Goal: Task Accomplishment & Management: Complete application form

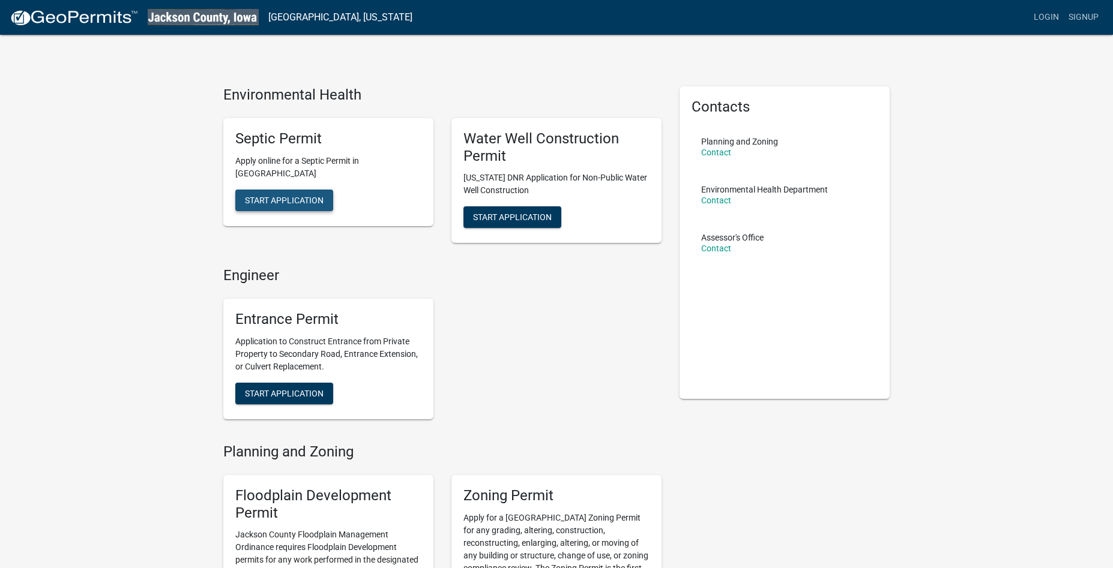
click at [277, 199] on span "Start Application" at bounding box center [284, 200] width 79 height 10
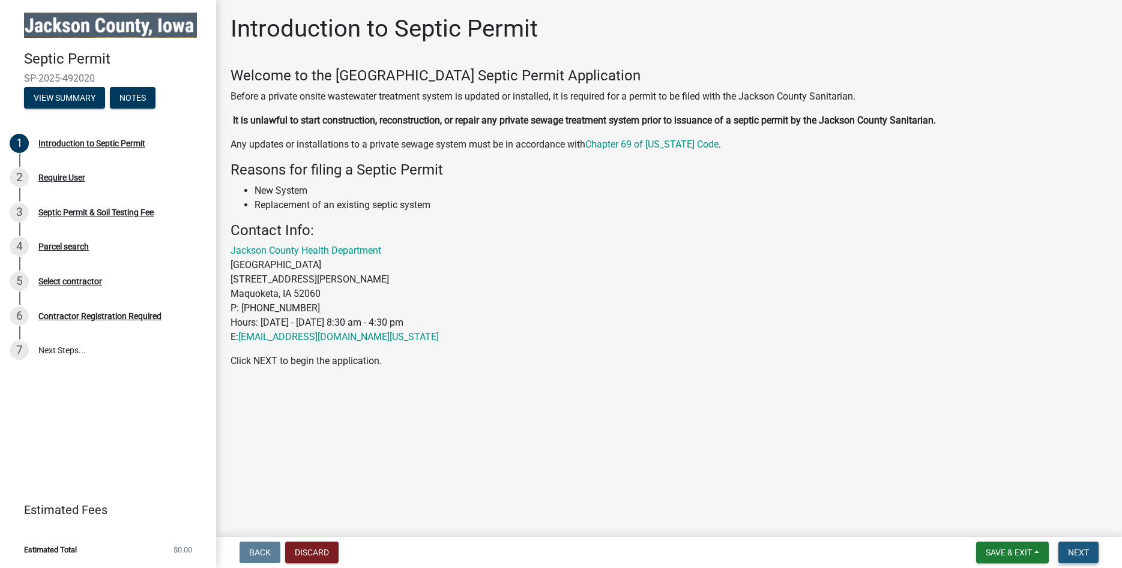
click at [1084, 555] on span "Next" at bounding box center [1078, 553] width 21 height 10
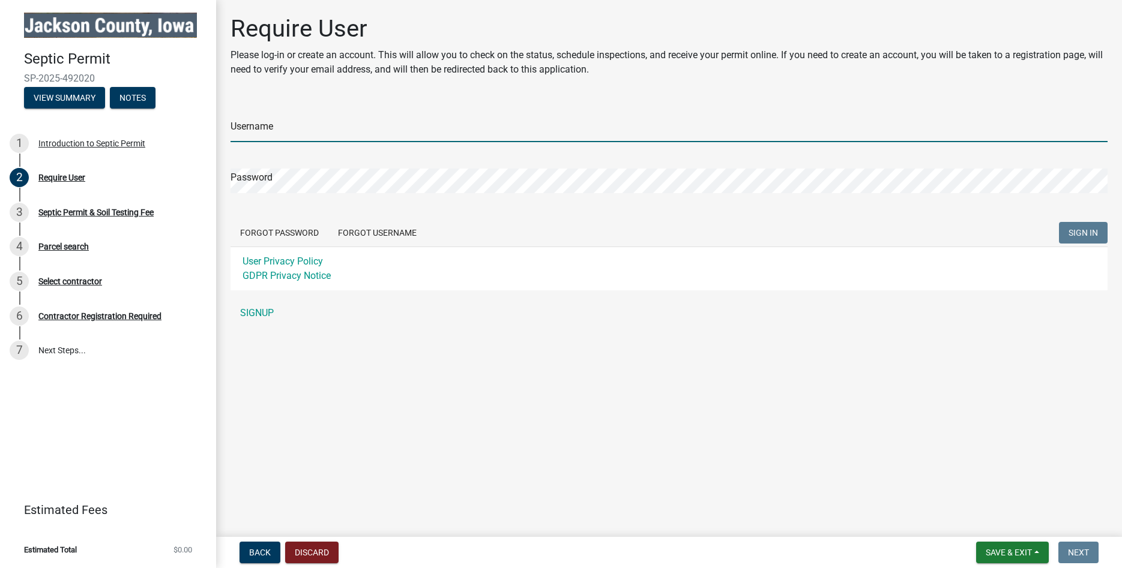
type input "[PERSON_NAME]"
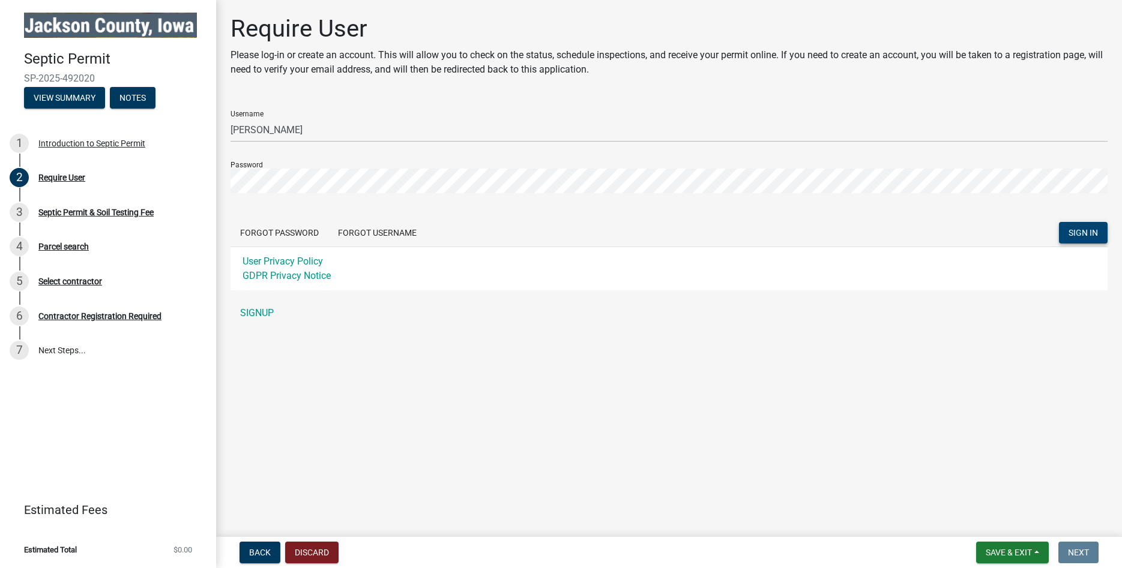
click at [1076, 231] on span "SIGN IN" at bounding box center [1083, 233] width 29 height 10
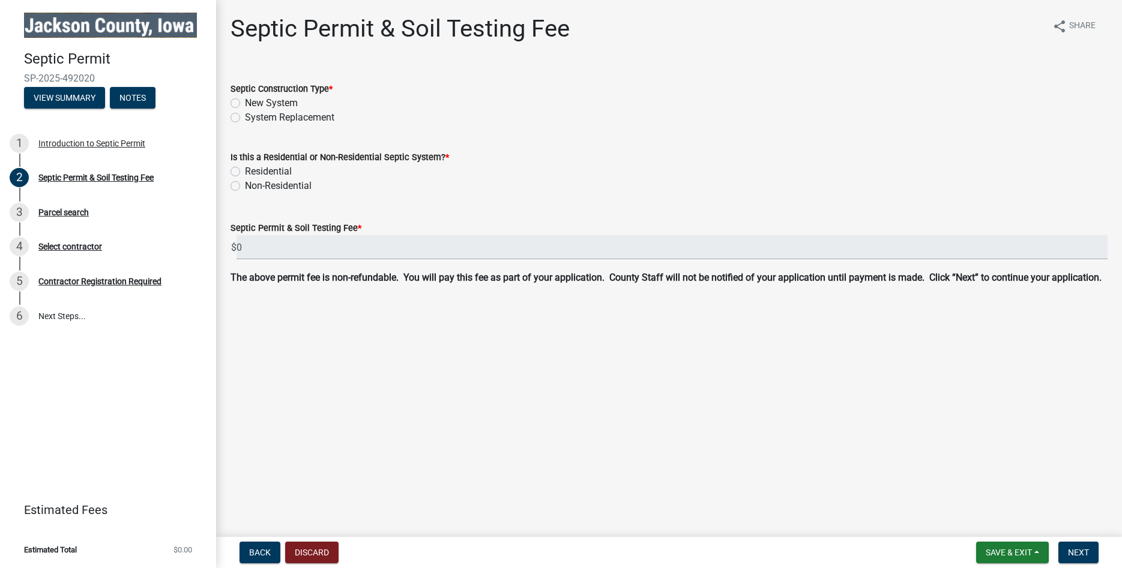
click at [245, 102] on label "New System" at bounding box center [271, 103] width 53 height 14
click at [245, 102] on input "New System" at bounding box center [249, 100] width 8 height 8
radio input "true"
click at [245, 170] on label "Residential" at bounding box center [268, 171] width 47 height 14
click at [245, 170] on input "Residential" at bounding box center [249, 168] width 8 height 8
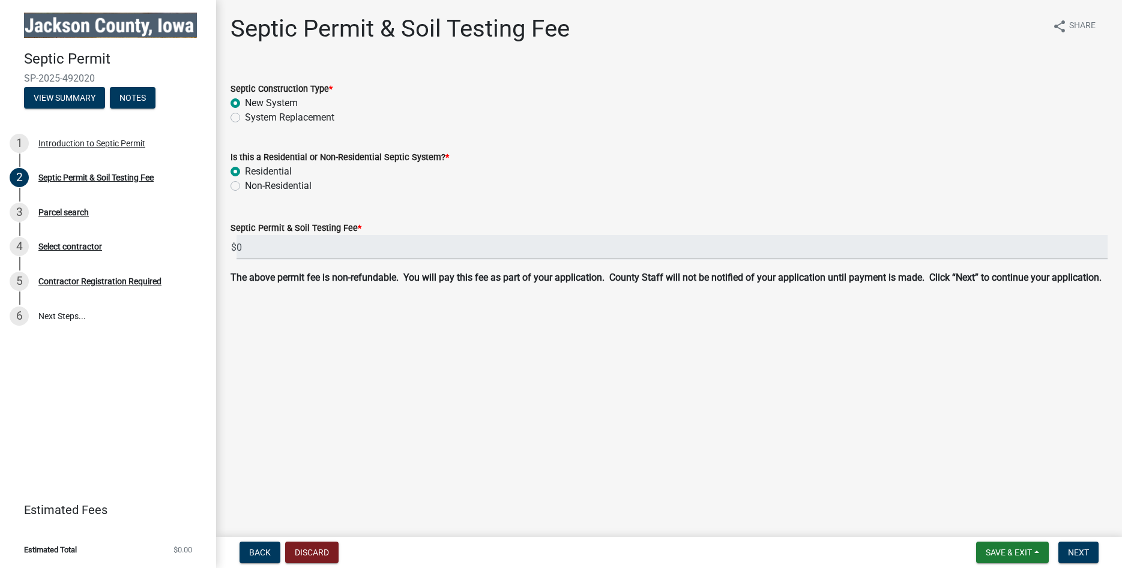
radio input "true"
click at [1084, 552] on span "Next" at bounding box center [1078, 553] width 21 height 10
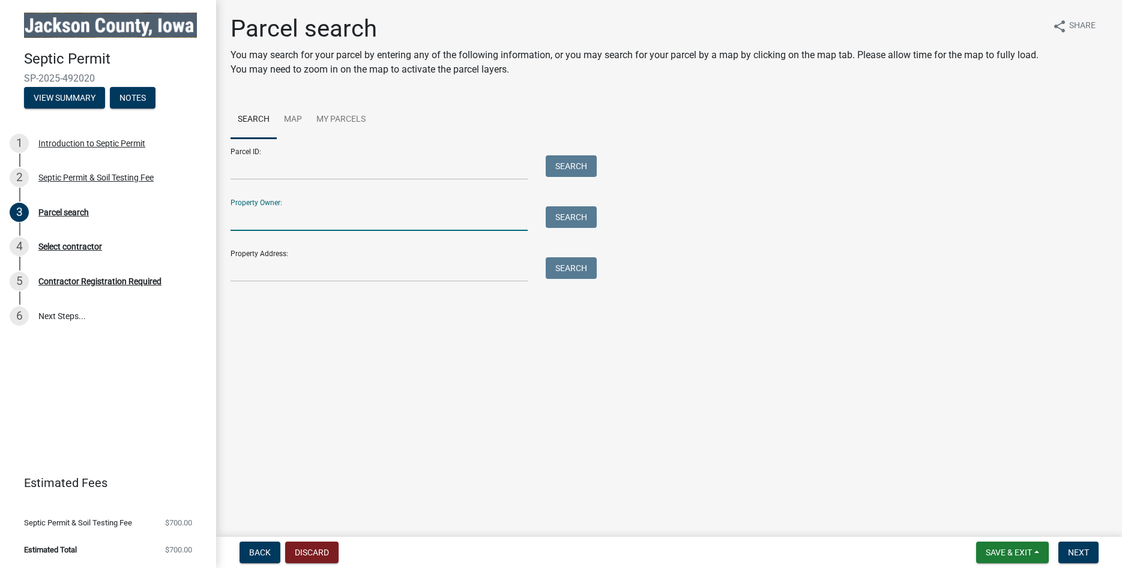
click at [231, 222] on input "Property Owner:" at bounding box center [379, 219] width 297 height 25
type input "b"
type input "Ben Butt"
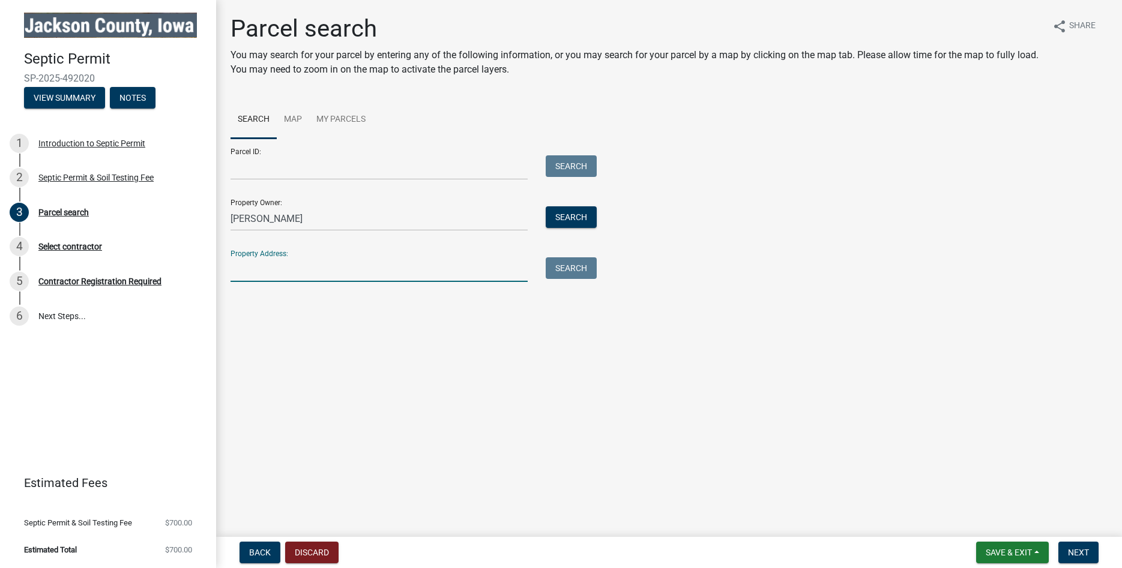
click at [236, 270] on input "Property Address:" at bounding box center [379, 270] width 297 height 25
type input "13289 150th st"
click at [568, 270] on button "Search" at bounding box center [571, 269] width 51 height 22
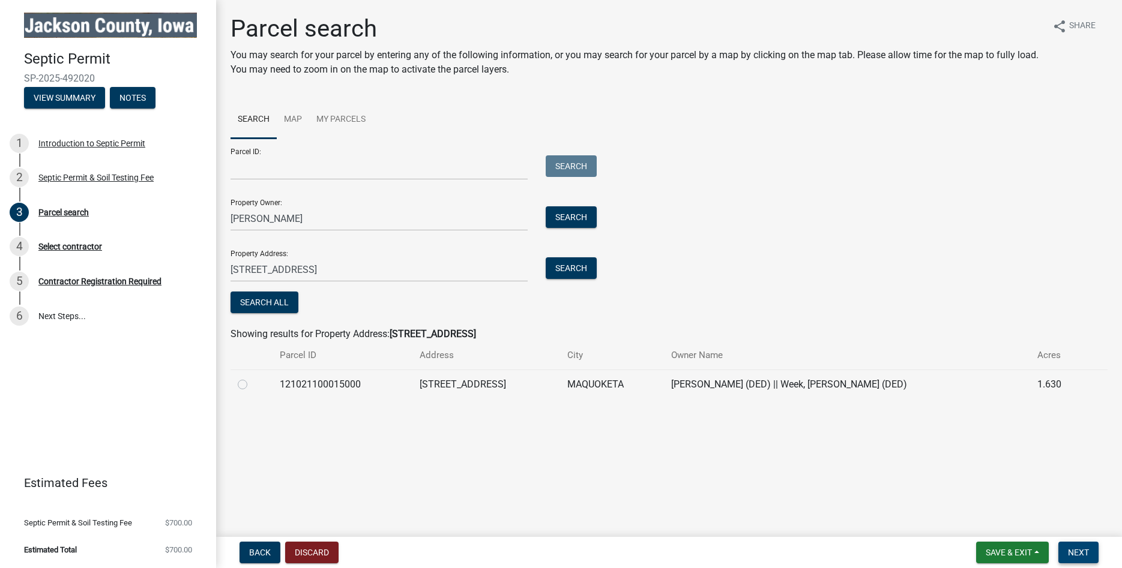
click at [1082, 554] on span "Next" at bounding box center [1078, 553] width 21 height 10
click at [252, 378] on label at bounding box center [252, 378] width 0 height 0
click at [252, 385] on input "radio" at bounding box center [256, 382] width 8 height 8
radio input "true"
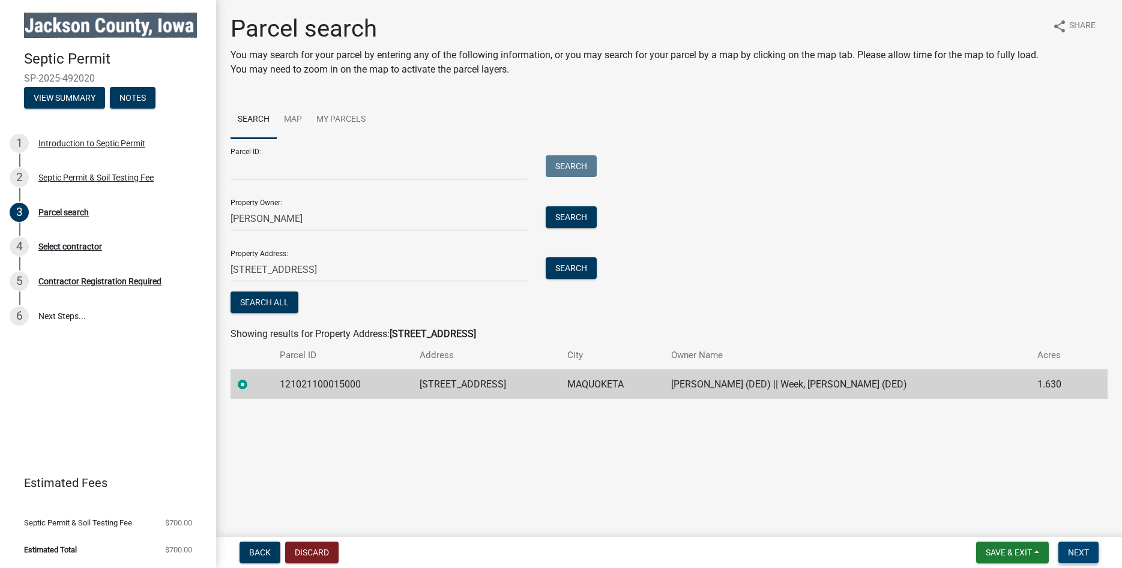
click at [1079, 553] on span "Next" at bounding box center [1078, 553] width 21 height 10
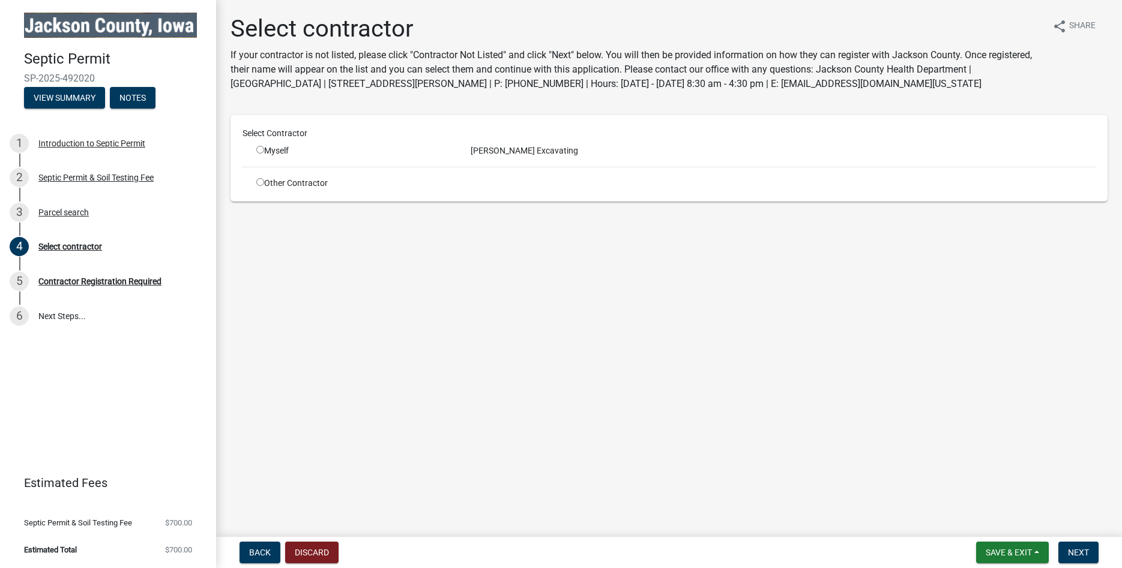
click at [259, 149] on input "radio" at bounding box center [260, 150] width 8 height 8
radio input "true"
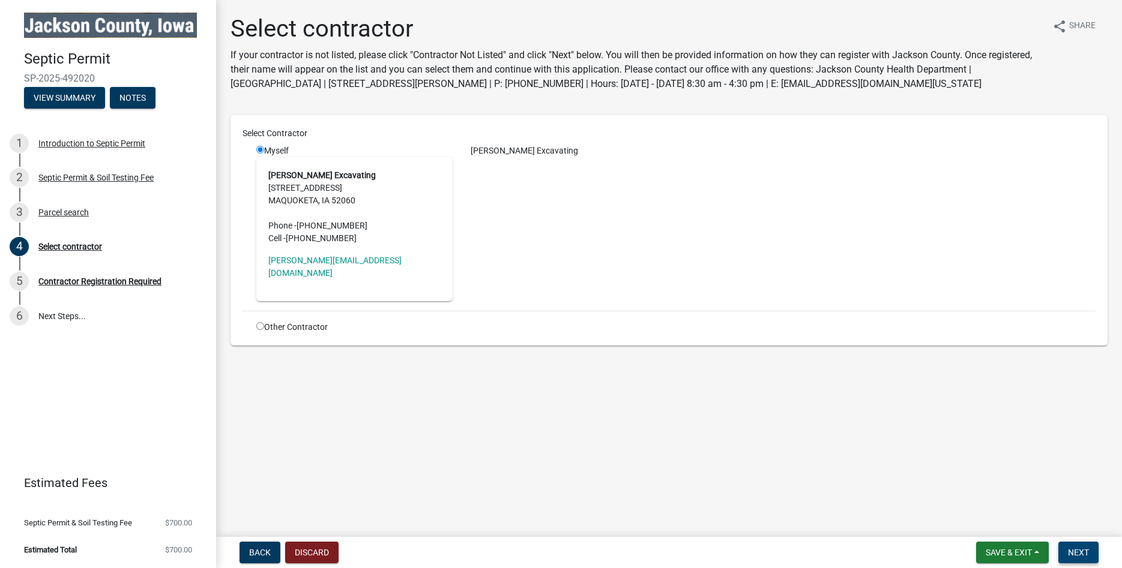
click at [1079, 552] on span "Next" at bounding box center [1078, 553] width 21 height 10
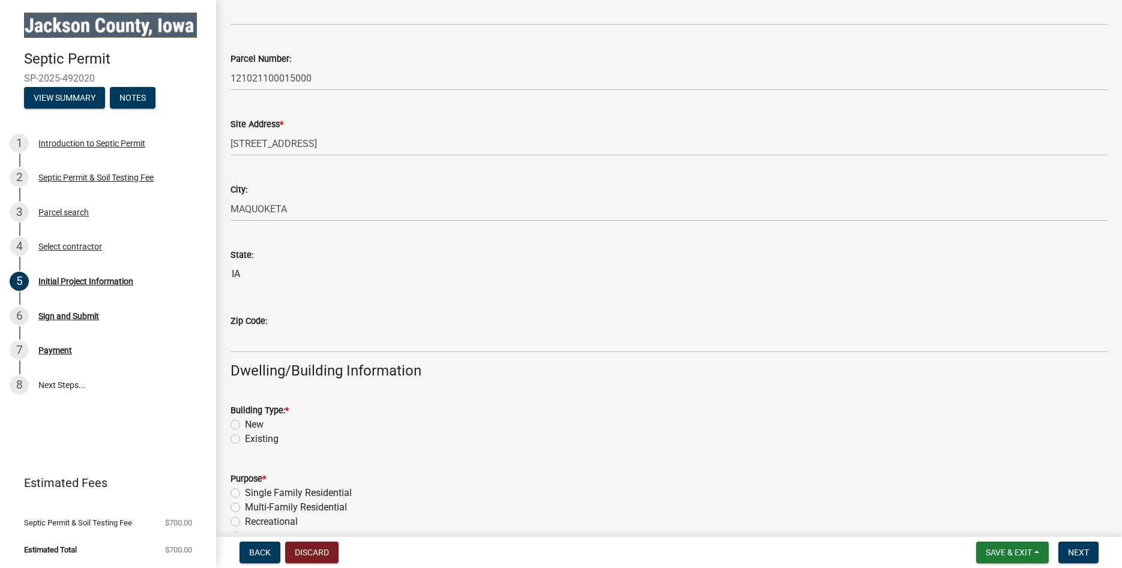
scroll to position [600, 0]
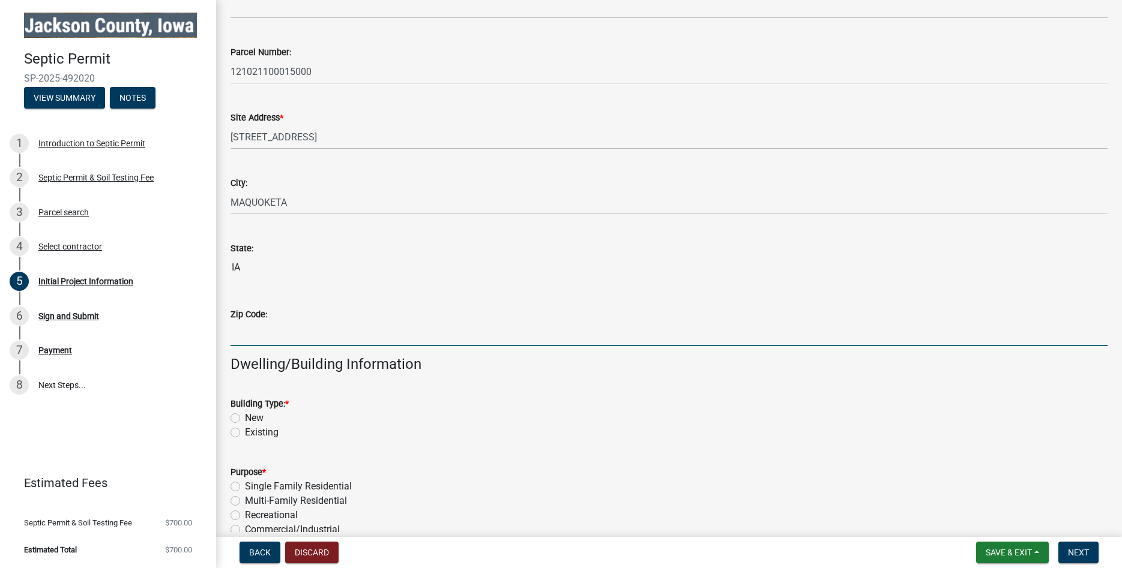
click at [242, 337] on input "Zip Code:" at bounding box center [669, 334] width 877 height 25
type input "52060"
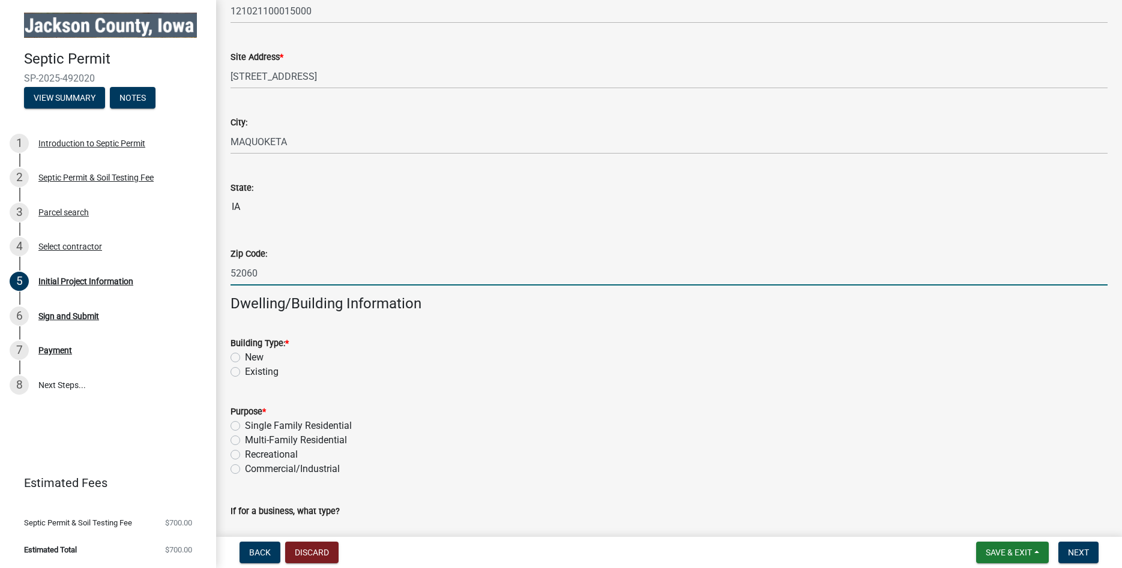
scroll to position [720, 0]
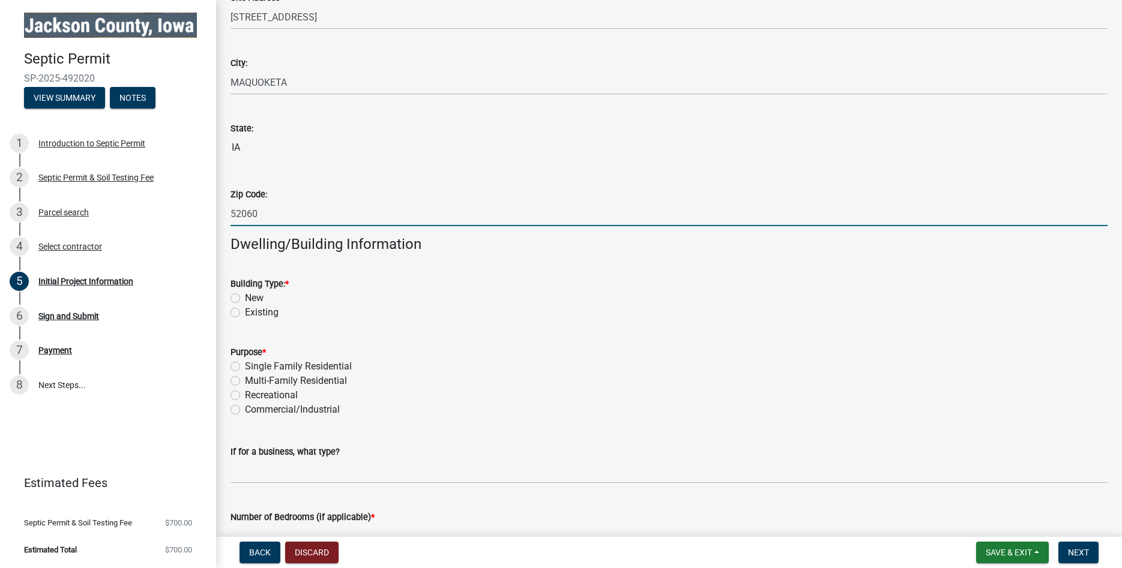
click at [245, 299] on label "New" at bounding box center [254, 298] width 19 height 14
click at [245, 299] on input "New" at bounding box center [249, 295] width 8 height 8
radio input "true"
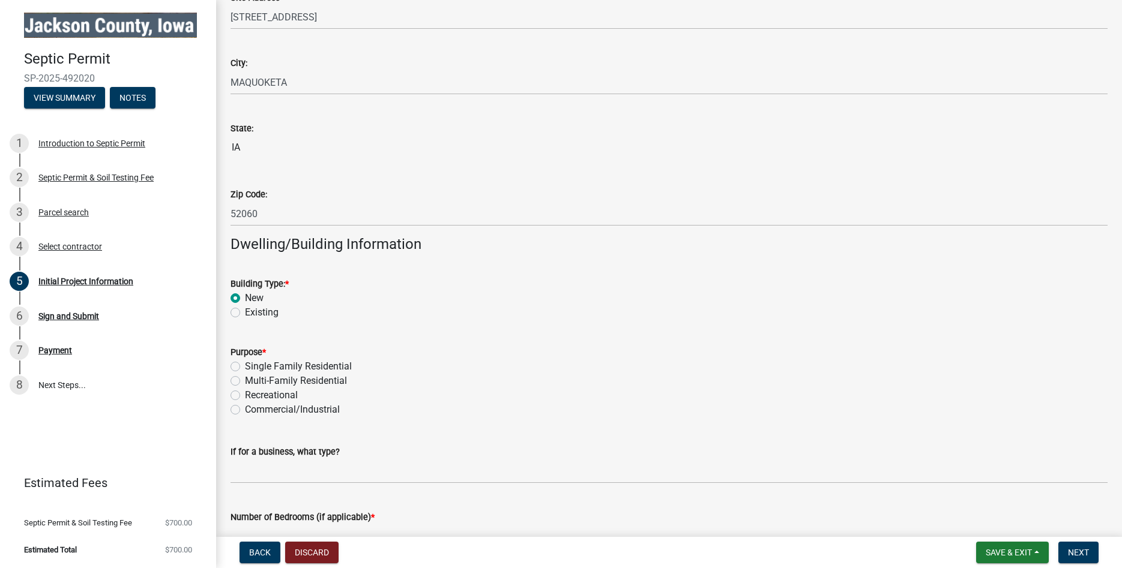
click at [245, 366] on label "Single Family Residential" at bounding box center [298, 367] width 107 height 14
click at [245, 366] on input "Single Family Residential" at bounding box center [249, 364] width 8 height 8
radio input "true"
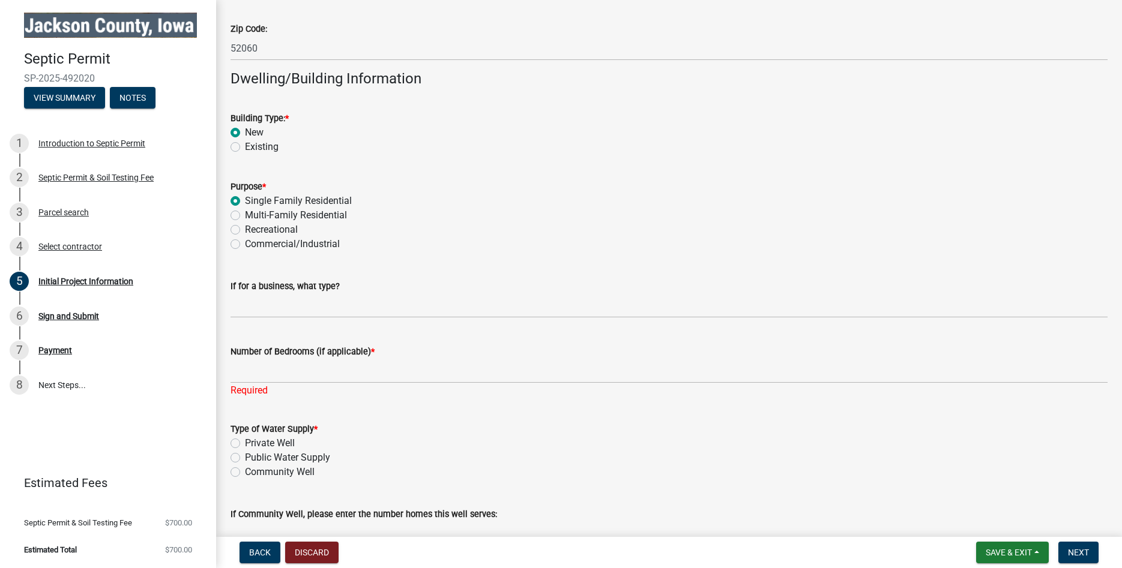
scroll to position [900, 0]
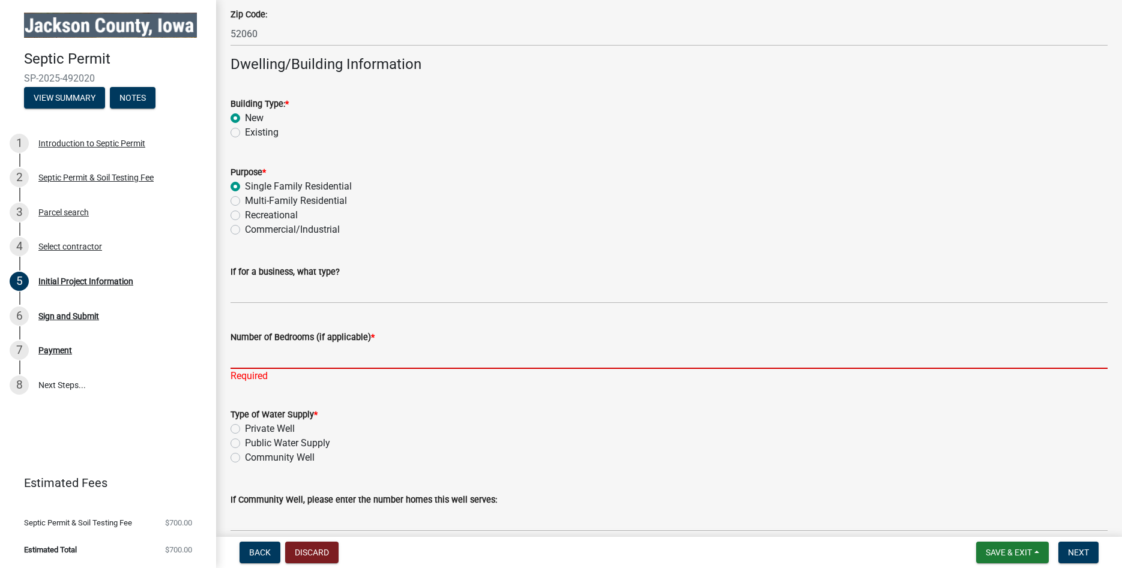
click at [237, 354] on input "Number of Bedrooms (if applicable) *" at bounding box center [669, 357] width 877 height 25
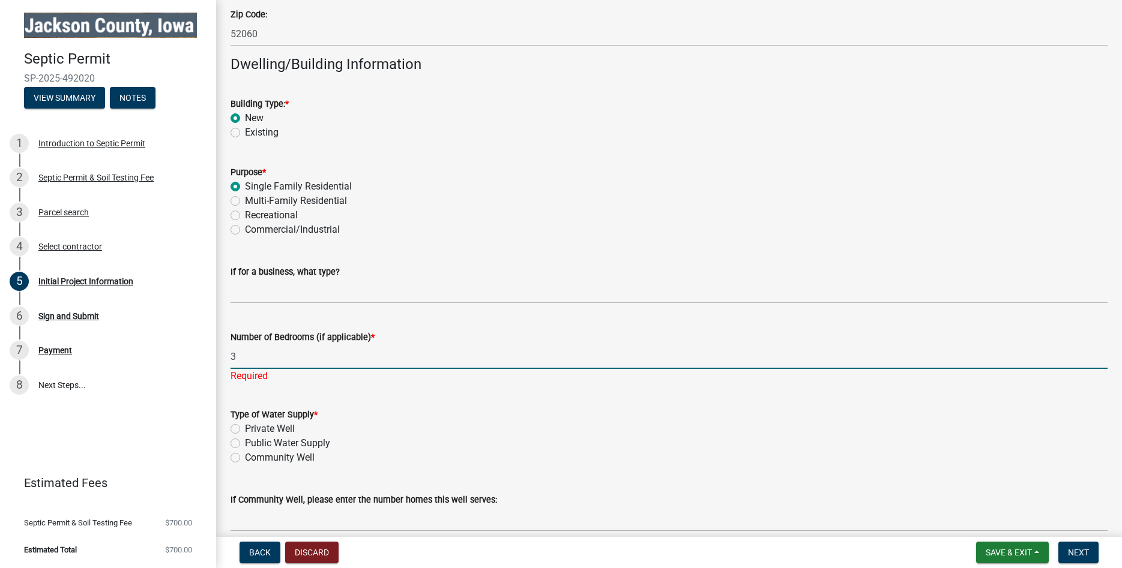
type input "3"
click at [235, 427] on div "Type of Water Supply * Private Well Public Water Supply Community Well" at bounding box center [669, 437] width 877 height 58
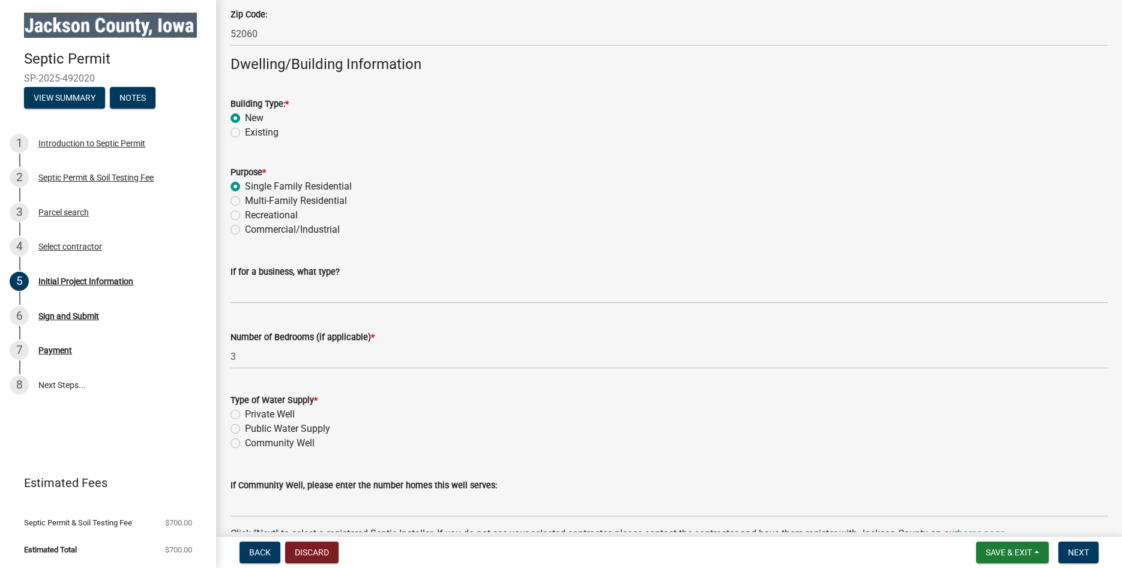
click at [245, 415] on label "Private Well" at bounding box center [270, 415] width 50 height 14
click at [245, 415] on input "Private Well" at bounding box center [249, 412] width 8 height 8
radio input "true"
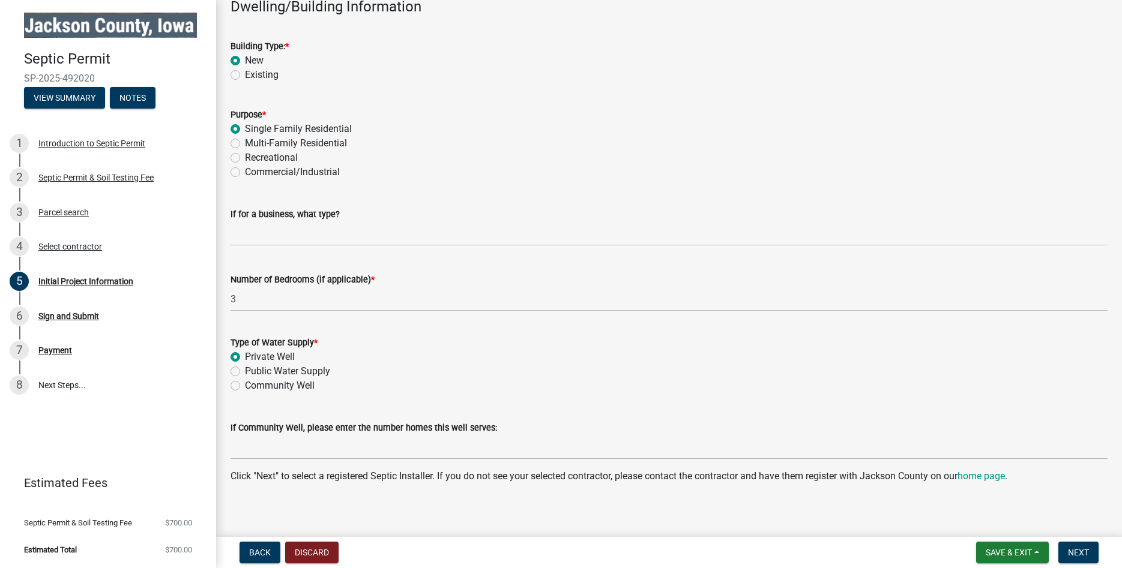
scroll to position [966, 0]
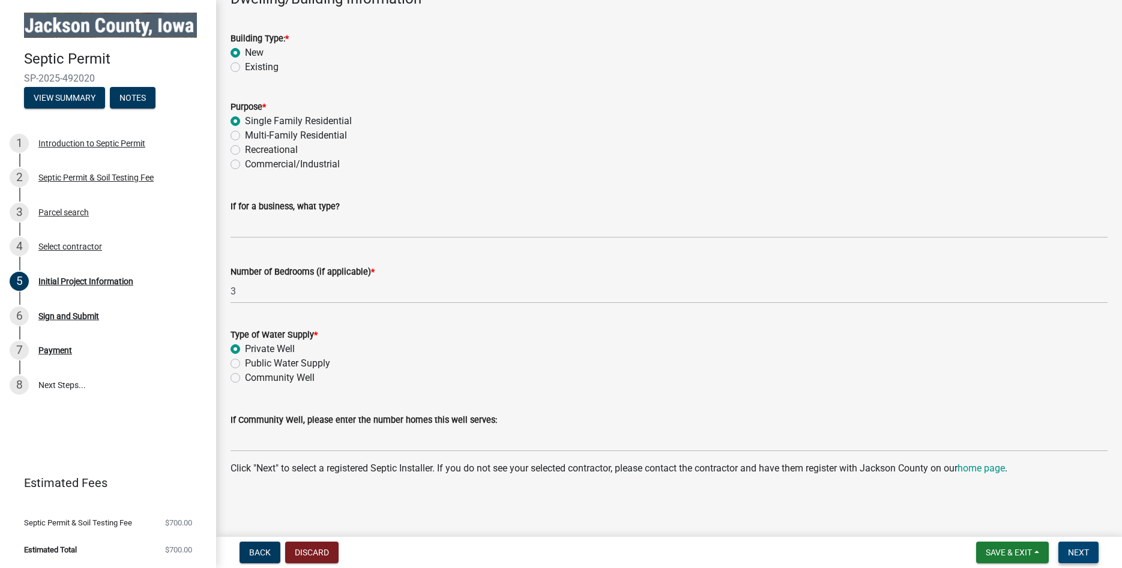
click at [1081, 551] on span "Next" at bounding box center [1078, 553] width 21 height 10
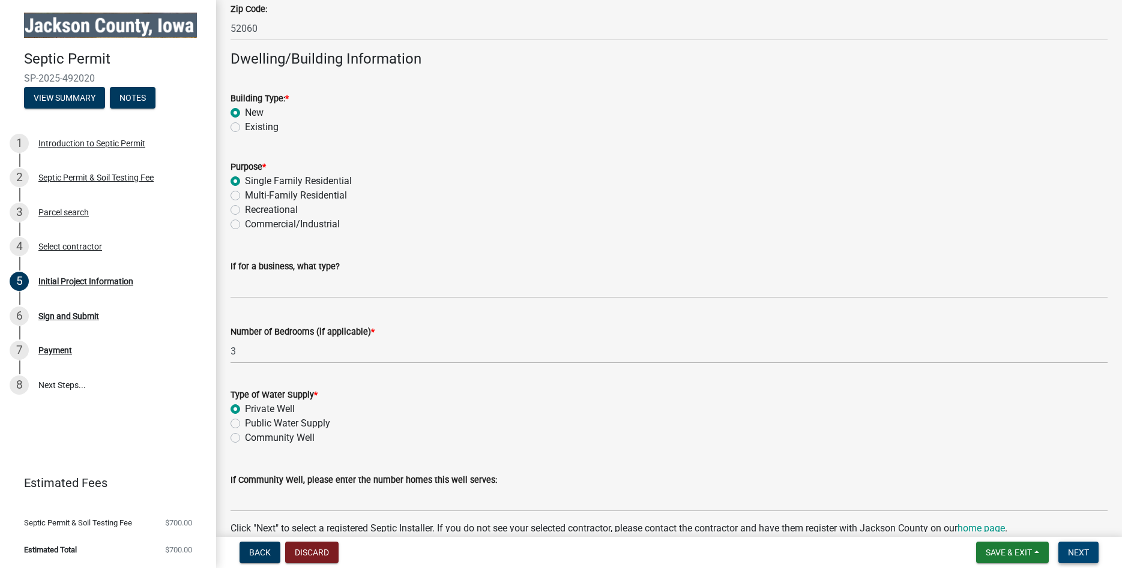
scroll to position [990, 0]
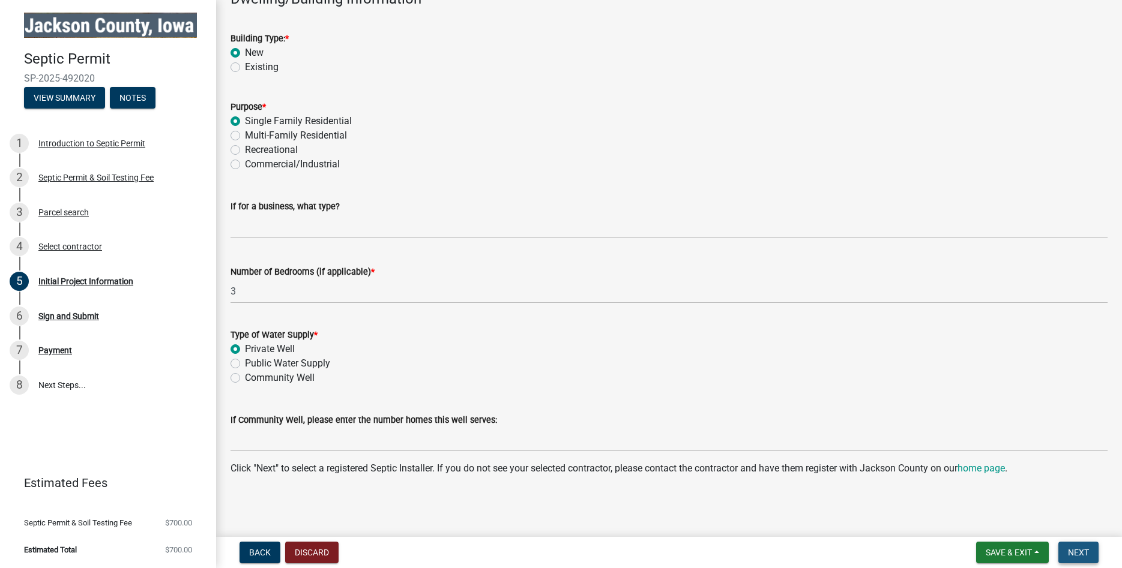
click at [1080, 553] on span "Next" at bounding box center [1078, 553] width 21 height 10
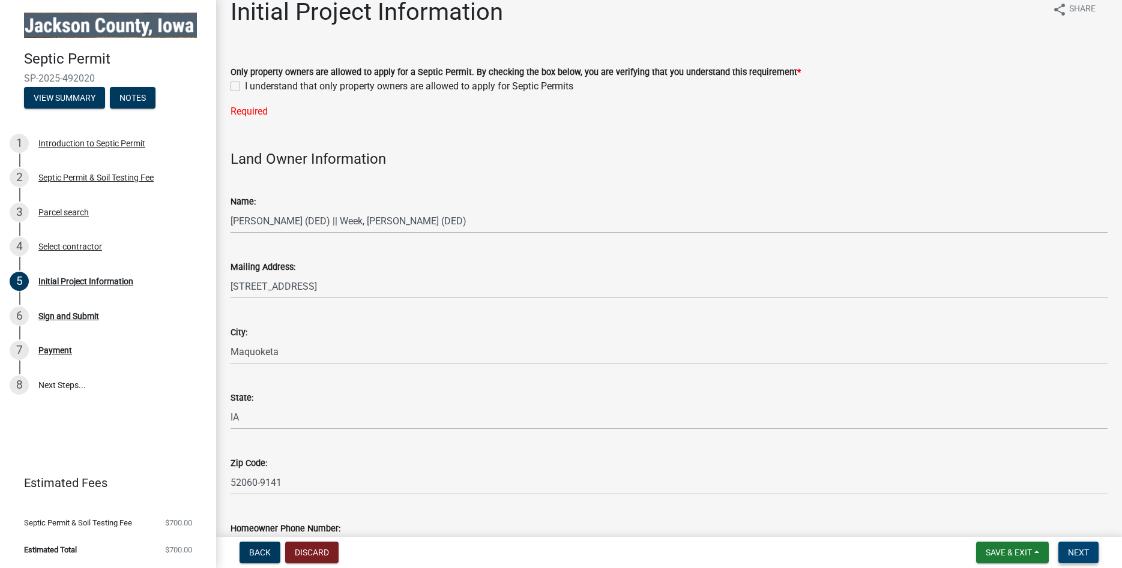
scroll to position [0, 0]
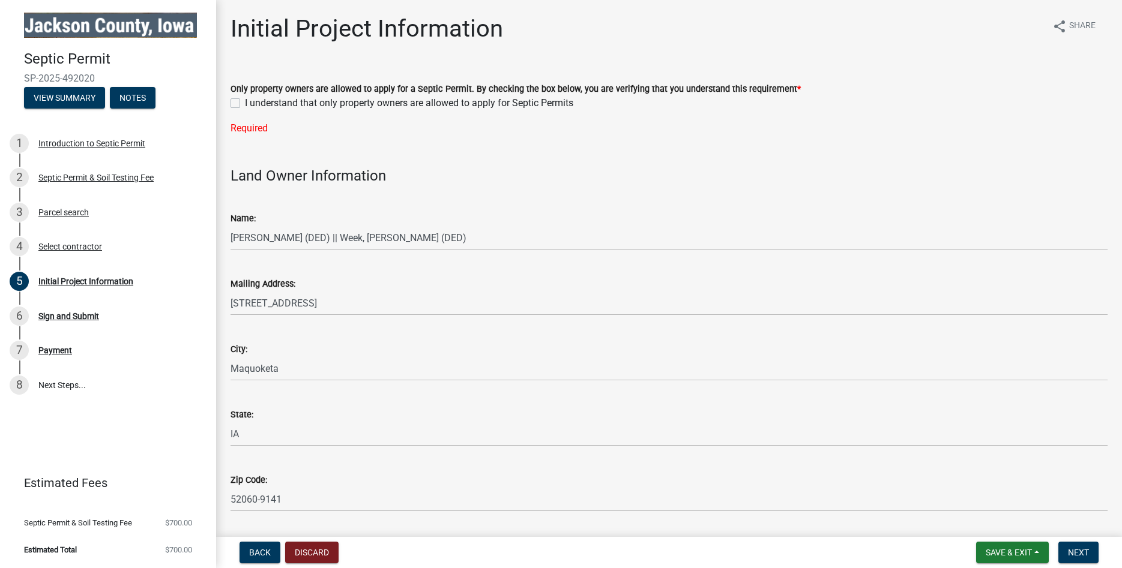
click at [245, 104] on label "I understand that only property owners are allowed to apply for Septic Permits" at bounding box center [409, 103] width 328 height 14
click at [245, 104] on input "I understand that only property owners are allowed to apply for Septic Permits" at bounding box center [249, 100] width 8 height 8
checkbox input "true"
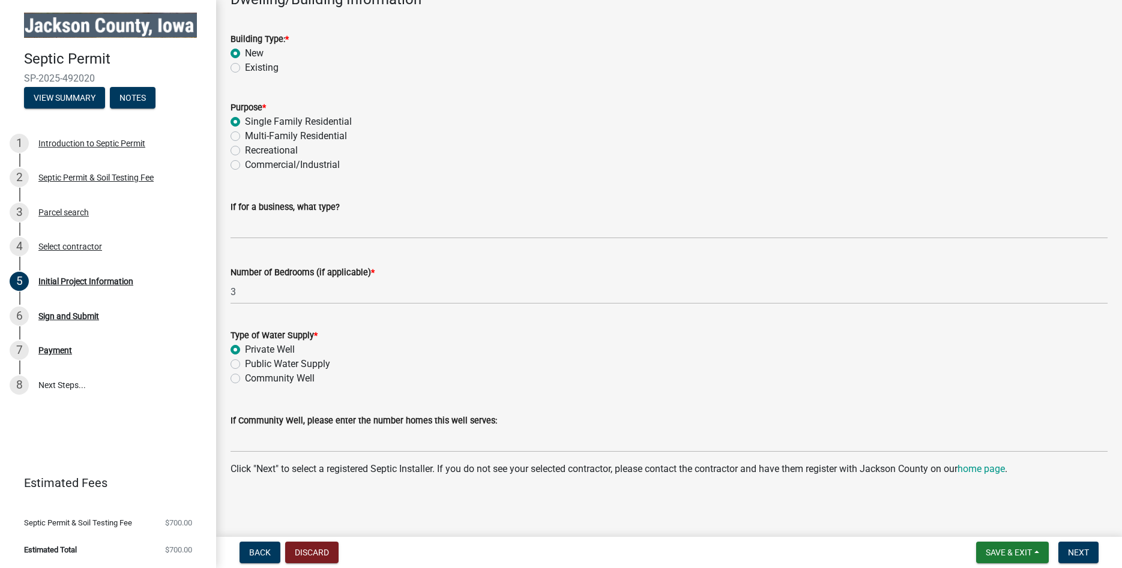
scroll to position [966, 0]
click at [1072, 550] on span "Next" at bounding box center [1078, 553] width 21 height 10
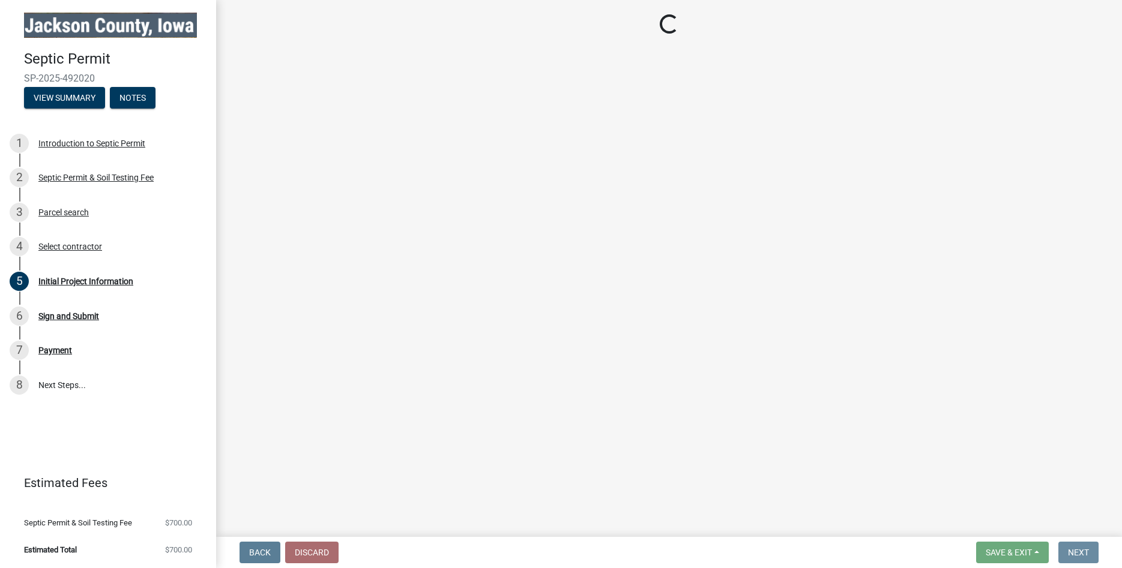
scroll to position [0, 0]
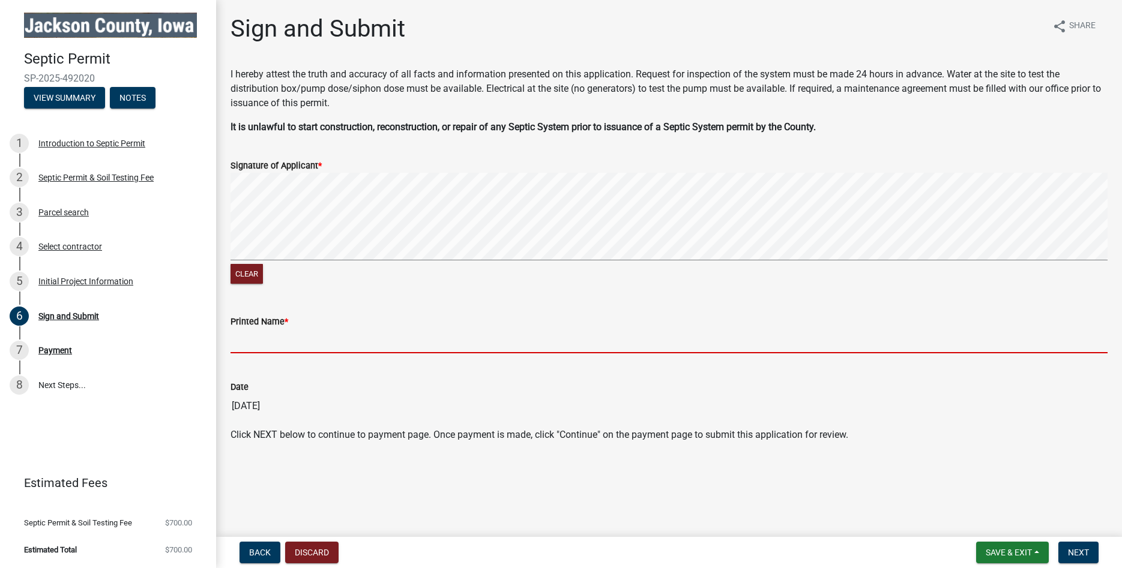
click at [241, 340] on input "Printed Name *" at bounding box center [669, 341] width 877 height 25
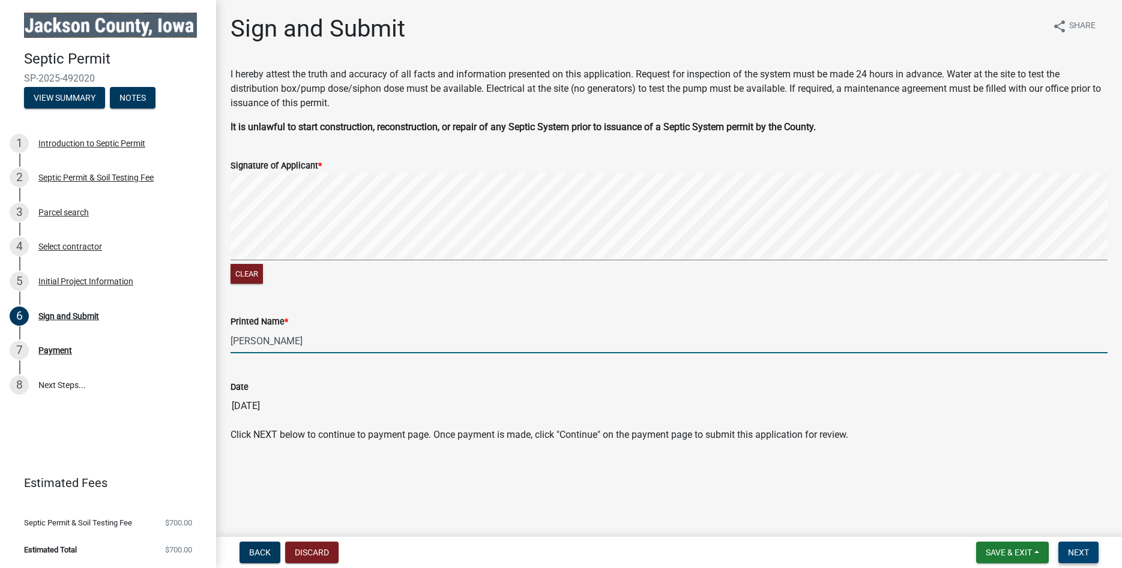
type input "[PERSON_NAME]"
click at [1085, 556] on span "Next" at bounding box center [1078, 553] width 21 height 10
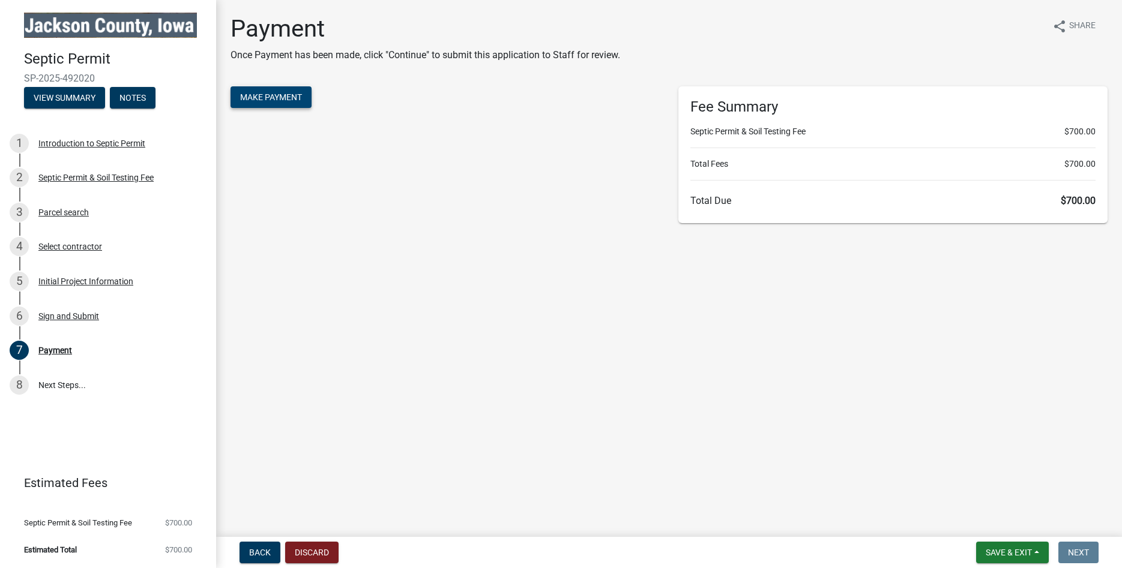
click at [276, 94] on span "Make Payment" at bounding box center [271, 97] width 62 height 10
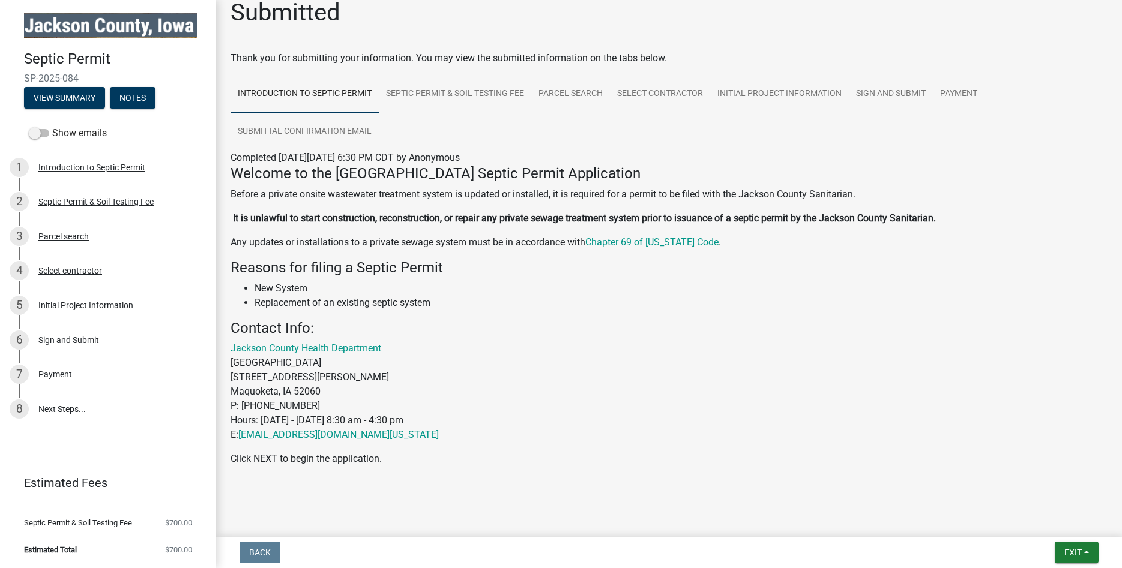
scroll to position [21, 0]
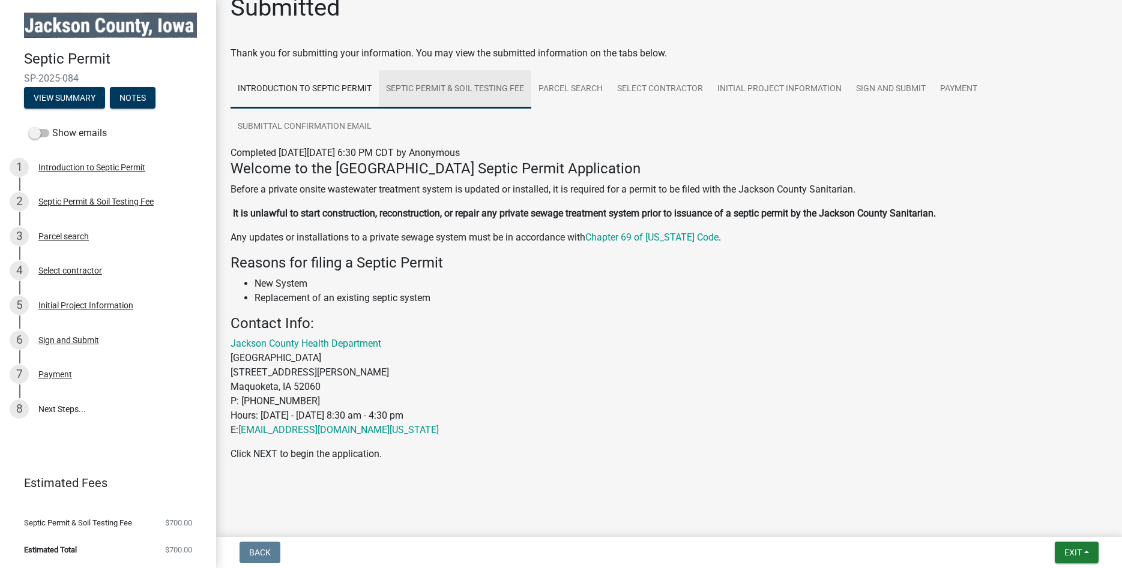
click at [444, 86] on link "Septic Permit & Soil Testing Fee" at bounding box center [455, 89] width 152 height 38
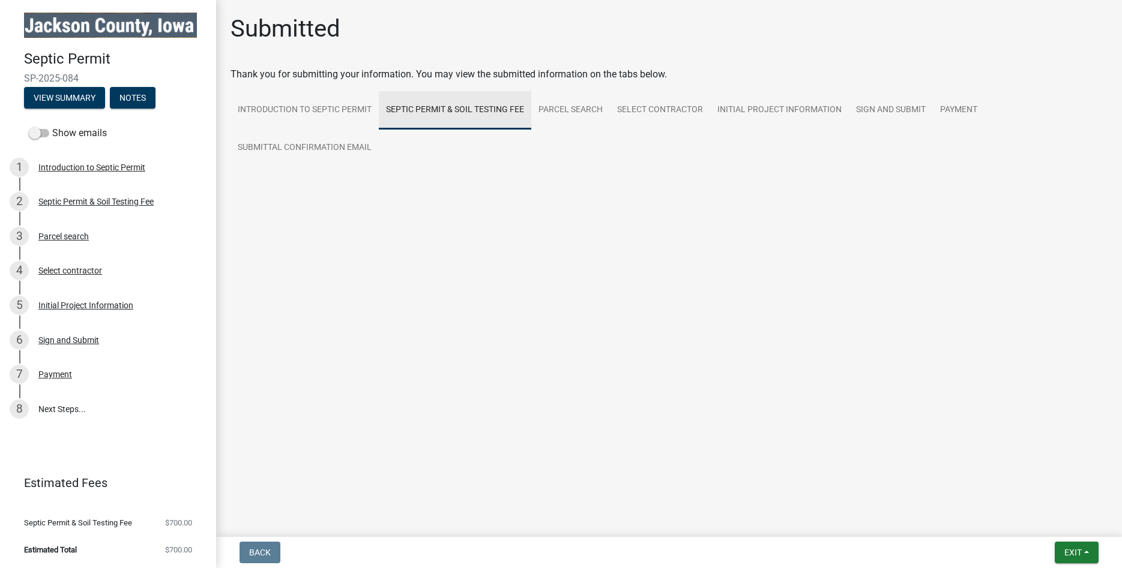
scroll to position [0, 0]
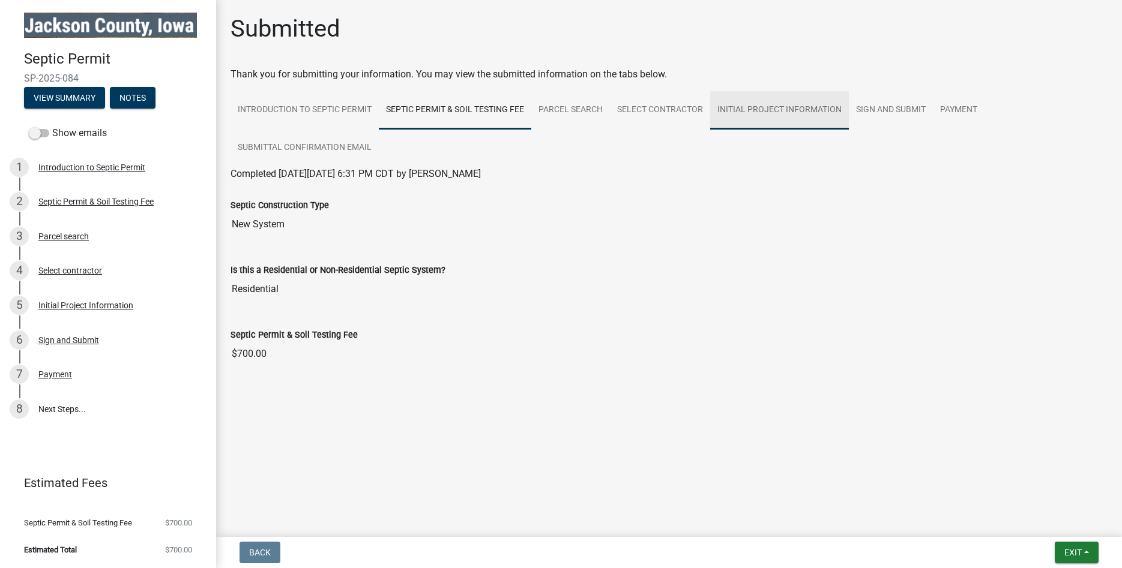
click at [759, 107] on link "Initial Project Information" at bounding box center [779, 110] width 139 height 38
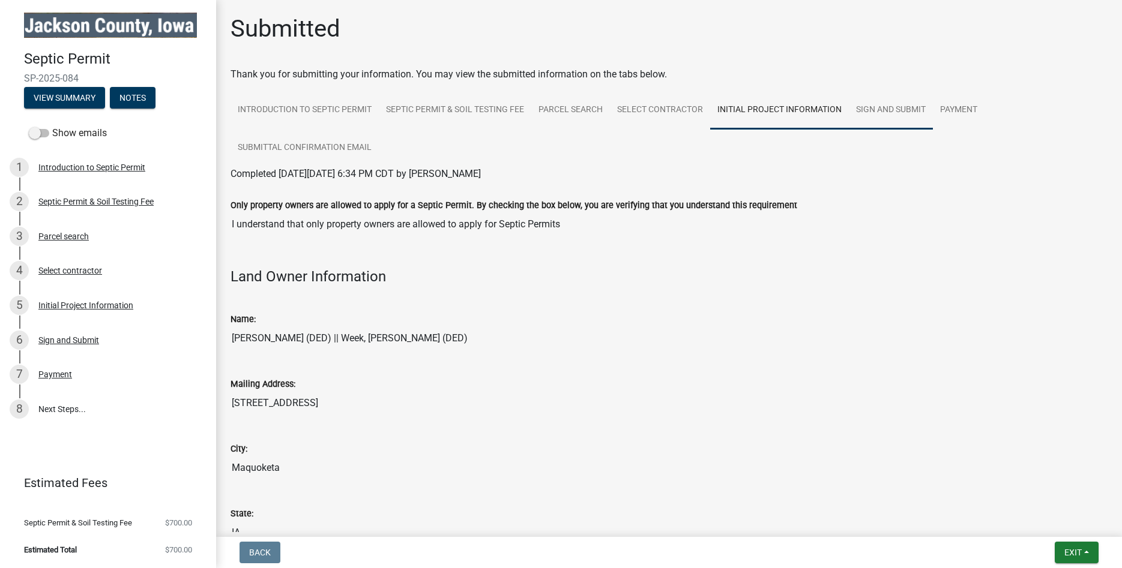
click at [875, 111] on link "Sign and Submit" at bounding box center [891, 110] width 84 height 38
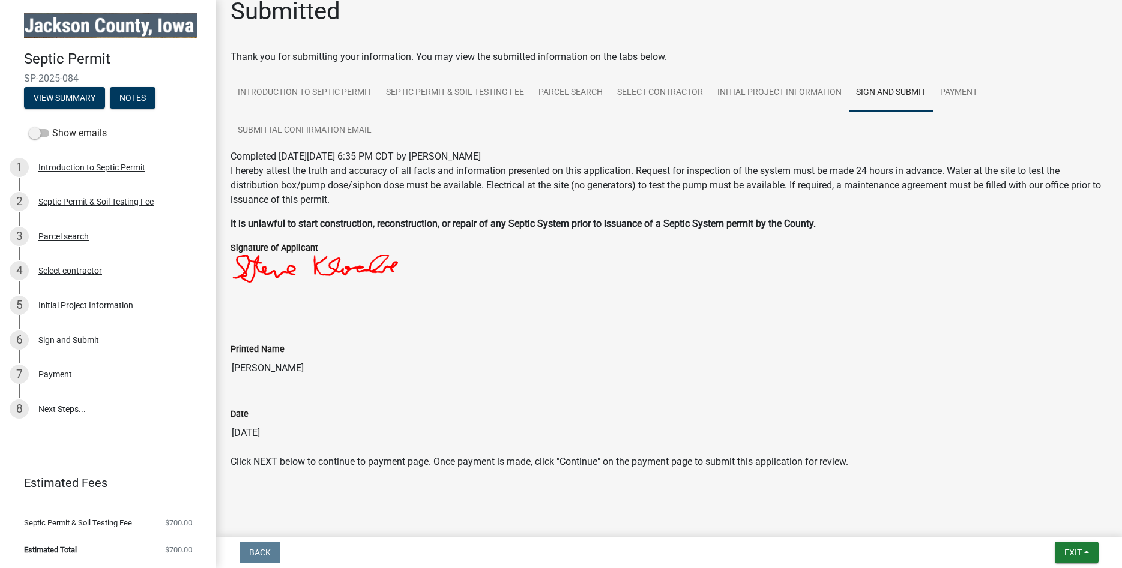
scroll to position [25, 0]
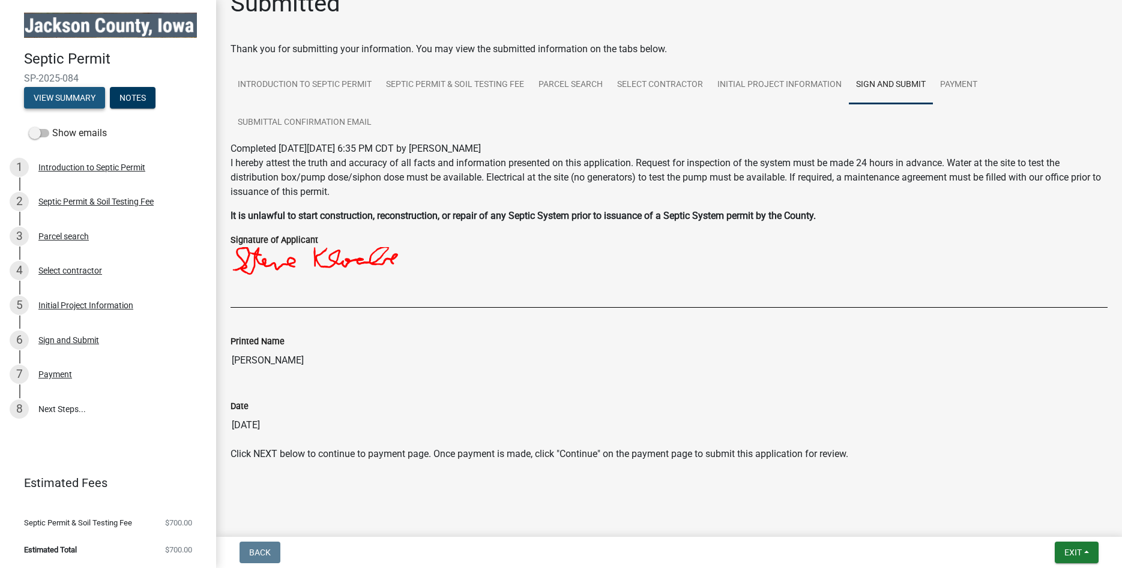
click at [40, 98] on button "View Summary" at bounding box center [64, 98] width 81 height 22
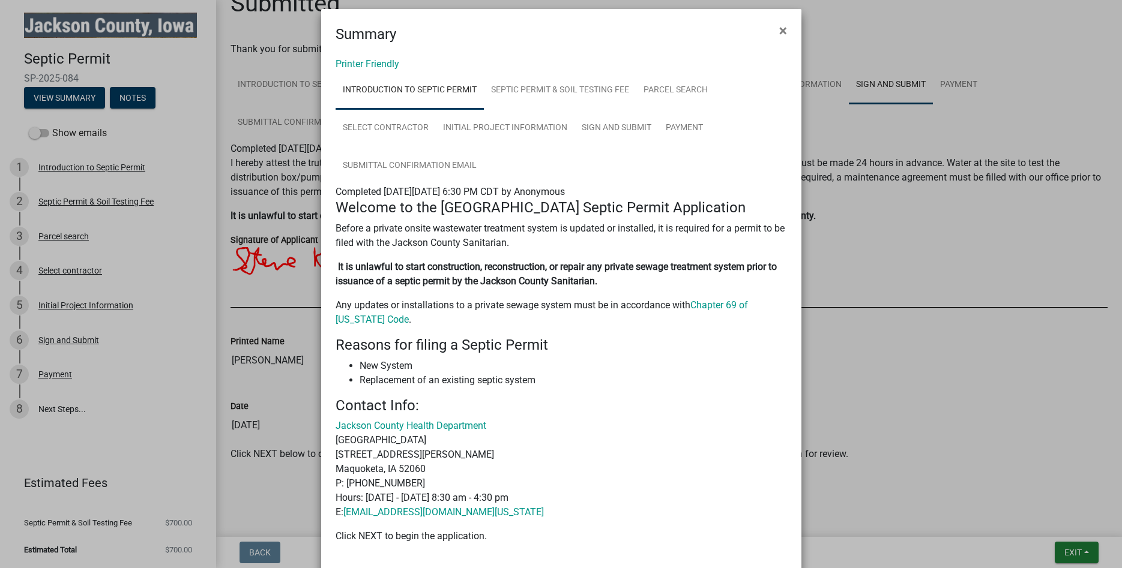
scroll to position [0, 0]
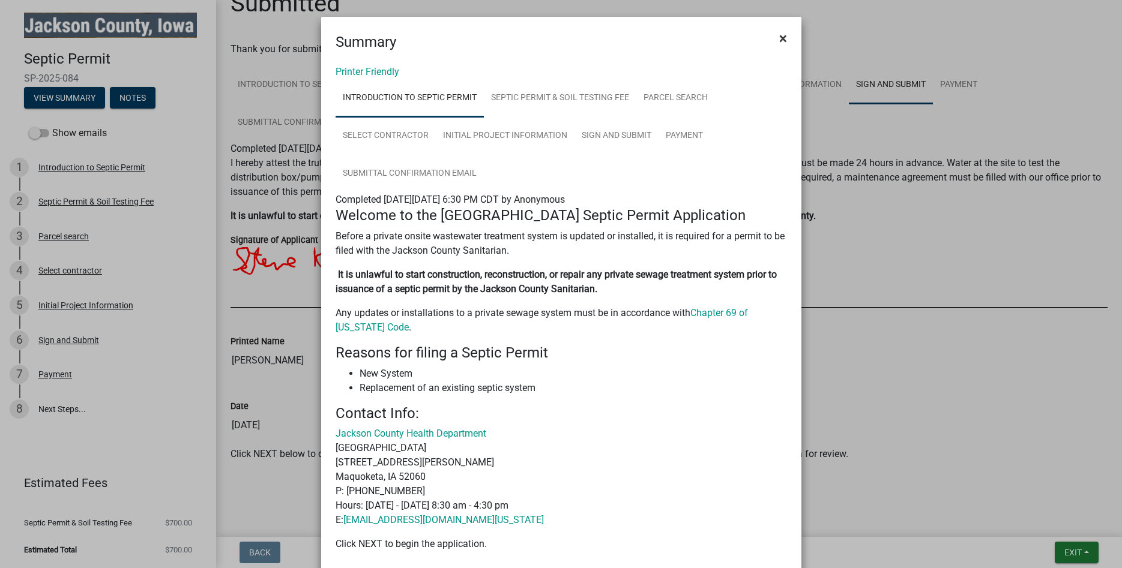
click at [779, 38] on span "×" at bounding box center [783, 38] width 8 height 17
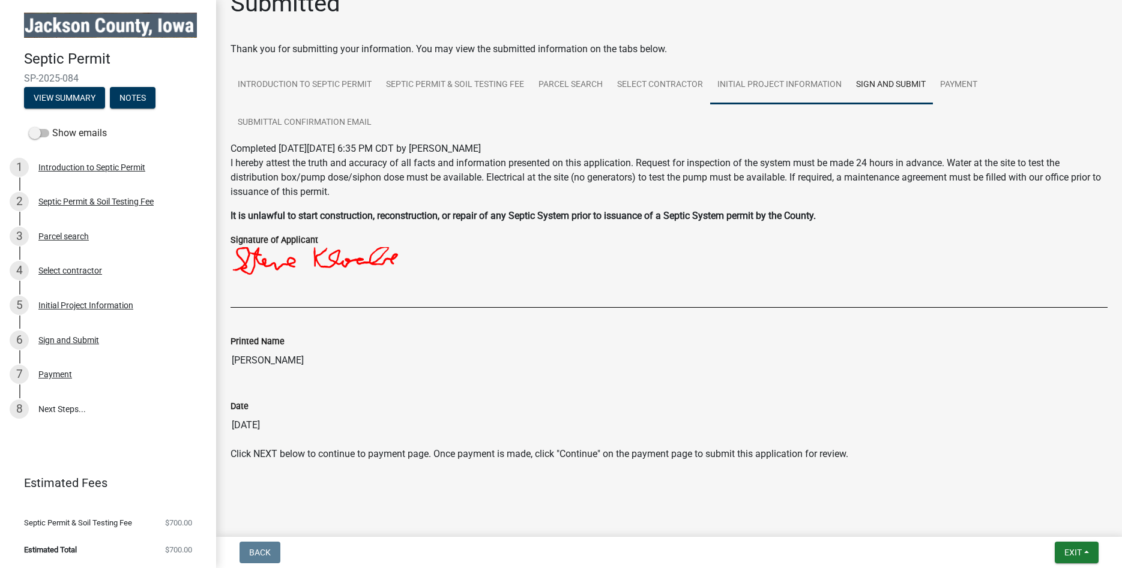
click at [759, 82] on link "Initial Project Information" at bounding box center [779, 85] width 139 height 38
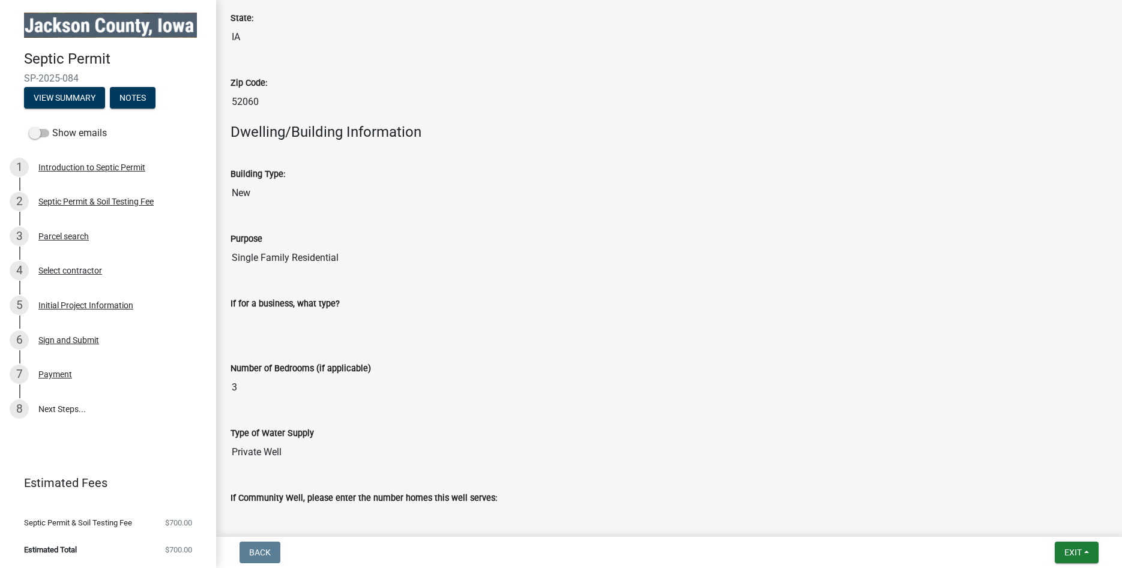
scroll to position [1042, 0]
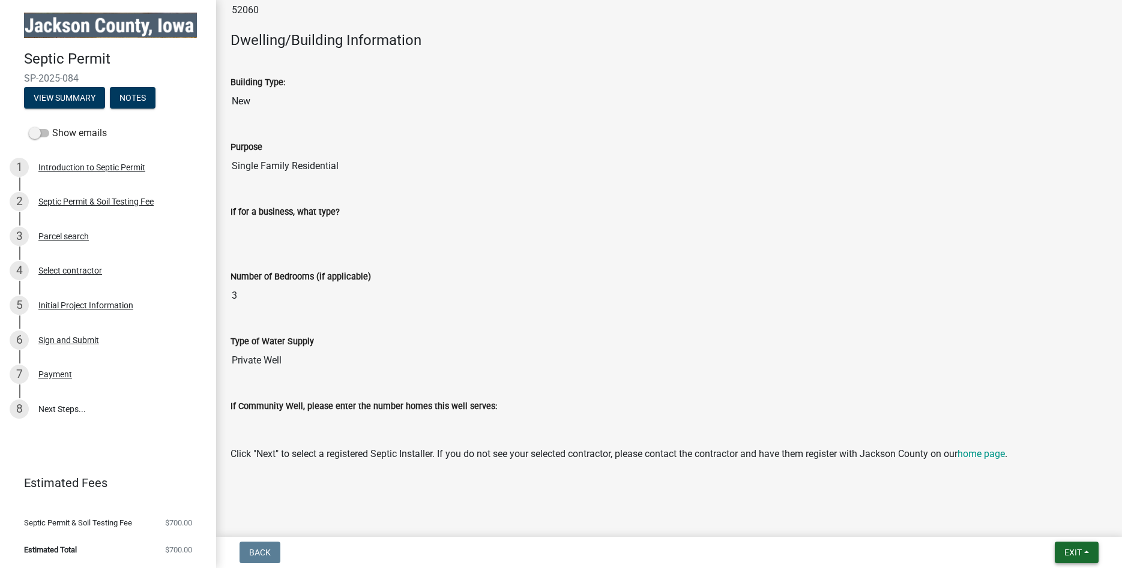
click at [1074, 553] on span "Exit" at bounding box center [1072, 553] width 17 height 10
click at [1022, 494] on button "Save" at bounding box center [1050, 492] width 96 height 29
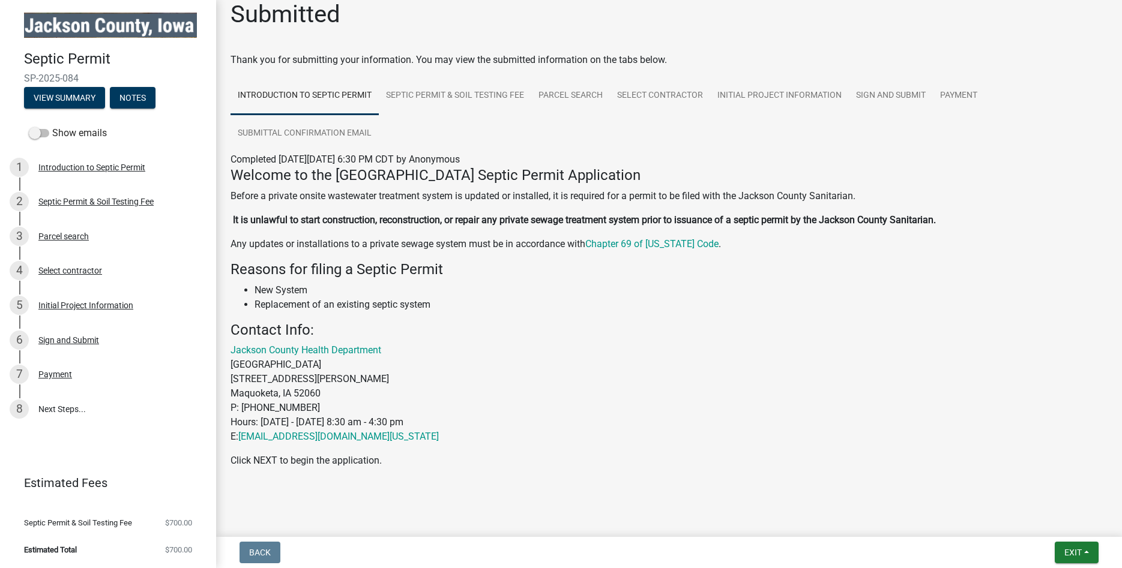
scroll to position [21, 0]
